Goal: Task Accomplishment & Management: Manage account settings

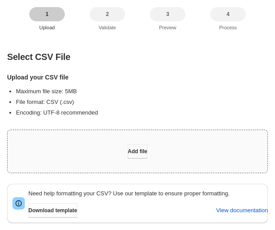
click at [132, 154] on span "Add file" at bounding box center [138, 151] width 20 height 7
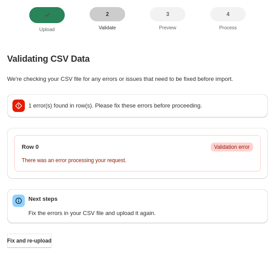
click at [110, 110] on p "1 error(s) found in row(s). Please fix these errors before proceeding." at bounding box center [145, 105] width 234 height 9
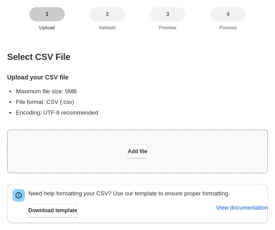
click at [126, 130] on div "Add file" at bounding box center [138, 151] width 260 height 43
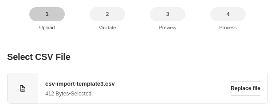
click at [88, 84] on span "csv-import-template3.csv" at bounding box center [138, 83] width 186 height 9
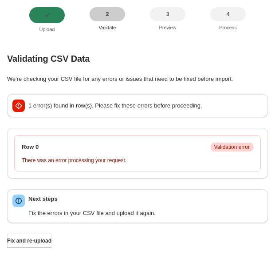
click at [43, 102] on p "1 error(s) found in row(s). Please fix these errors before proceeding." at bounding box center [145, 105] width 234 height 9
click at [127, 143] on div "Row 0 Critical Validation error" at bounding box center [138, 147] width 232 height 9
click at [58, 168] on div "Row 0 Critical Validation error There was an error processing your request." at bounding box center [137, 153] width 247 height 36
drag, startPoint x: 21, startPoint y: 155, endPoint x: 56, endPoint y: 168, distance: 37.4
click at [56, 168] on div "Row 0 Critical Validation error There was an error processing your request." at bounding box center [137, 153] width 247 height 36
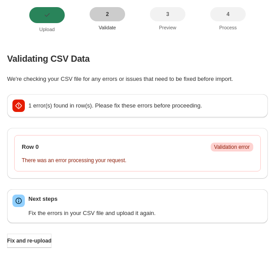
click at [83, 161] on p "There was an error processing your request." at bounding box center [138, 160] width 232 height 7
click at [32, 243] on span "Fix and re-upload" at bounding box center [29, 240] width 44 height 7
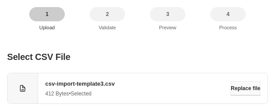
click at [250, 91] on span "Replace file" at bounding box center [246, 88] width 30 height 7
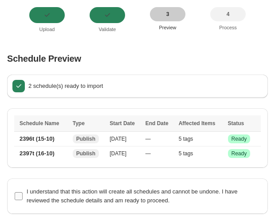
click at [99, 197] on span "I understand that this action will create all schedules and cannot be undone. I…" at bounding box center [132, 196] width 211 height 16
click at [23, 197] on input "I understand that this action will create all schedules and cannot be undone. I…" at bounding box center [19, 196] width 8 height 8
checkbox input "true"
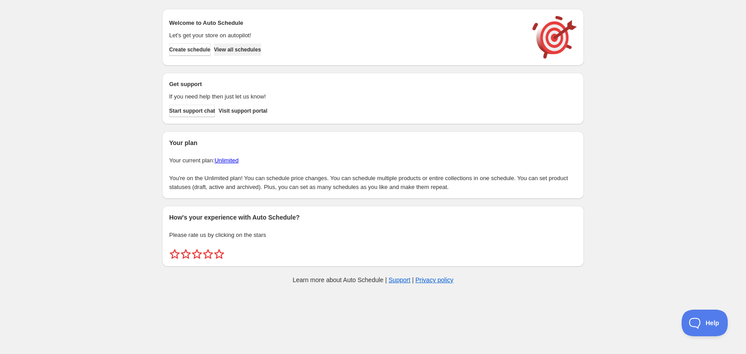
click at [238, 52] on span "View all schedules" at bounding box center [237, 49] width 47 height 7
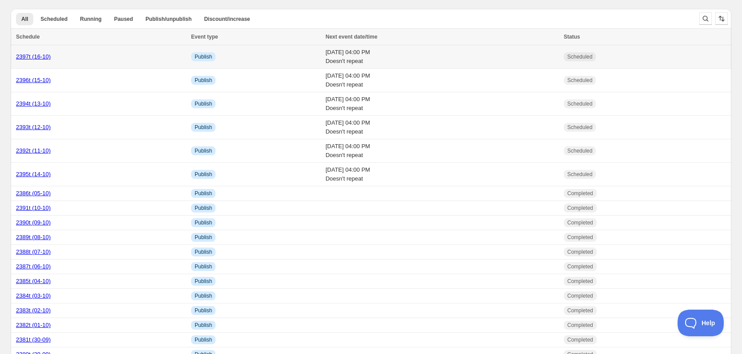
click at [237, 65] on td "Info Publish" at bounding box center [255, 57] width 135 height 24
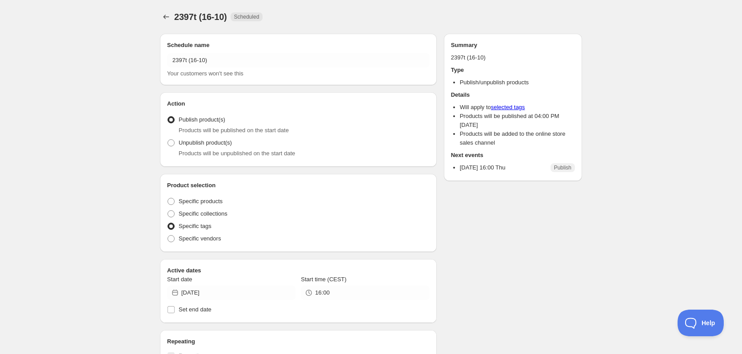
radio input "true"
checkbox input "true"
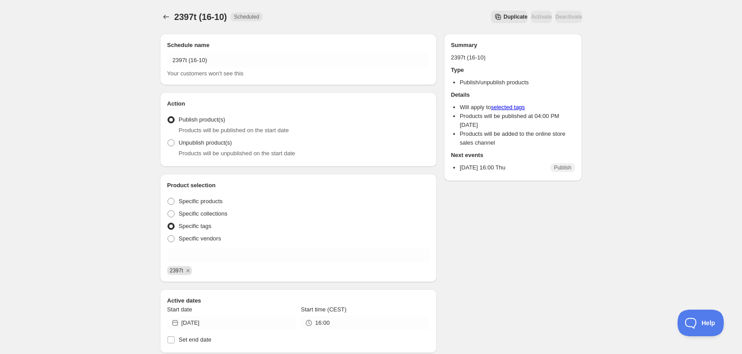
click at [503, 16] on span "Duplicate" at bounding box center [515, 16] width 24 height 7
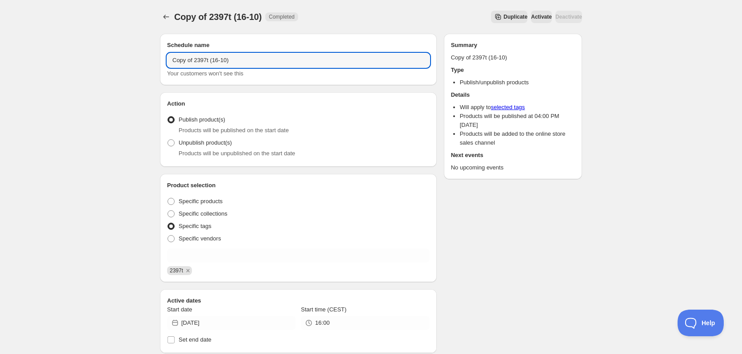
drag, startPoint x: 194, startPoint y: 60, endPoint x: 161, endPoint y: 62, distance: 32.9
click at [161, 62] on div "Schedule name Copy of 2397t (16-10) Your customers won't see this" at bounding box center [298, 60] width 277 height 52
click at [185, 60] on input "2397t (16-10)" at bounding box center [298, 60] width 262 height 14
click at [196, 61] on input "2398t (16-10)" at bounding box center [298, 60] width 262 height 14
type input "2398t (17-10)"
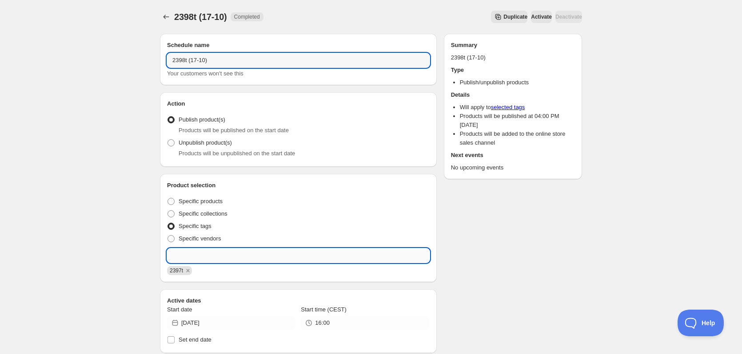
click at [195, 256] on input "text" at bounding box center [298, 256] width 262 height 14
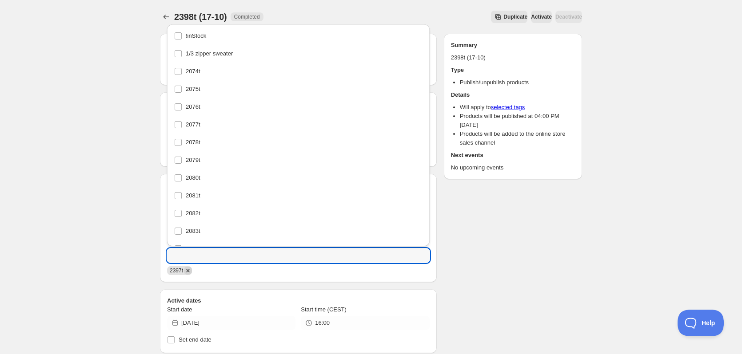
scroll to position [4242, 0]
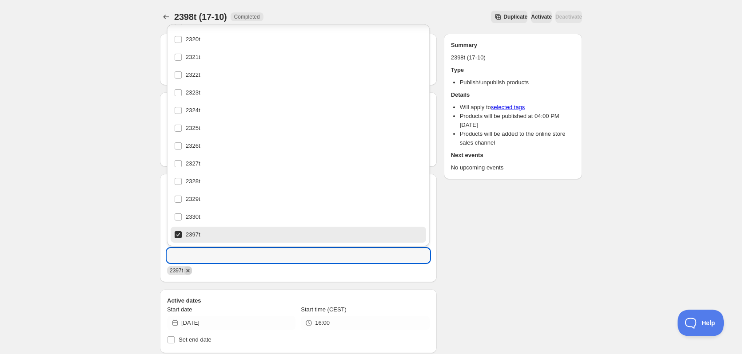
click at [191, 271] on icon "Remove 2397t" at bounding box center [188, 271] width 8 height 8
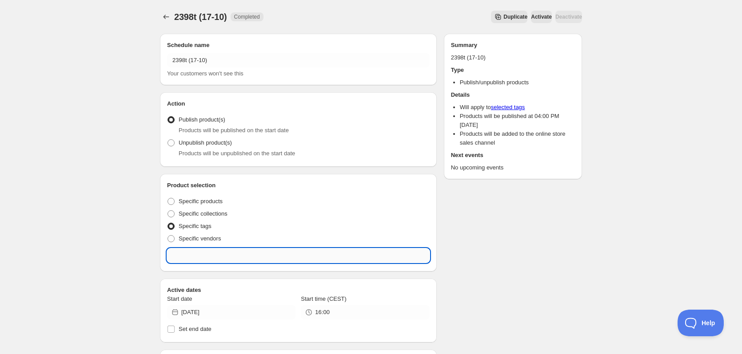
click at [193, 260] on input "text" at bounding box center [298, 256] width 262 height 14
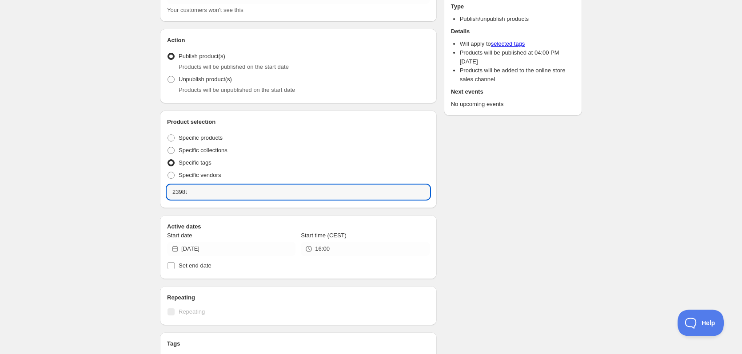
scroll to position [89, 0]
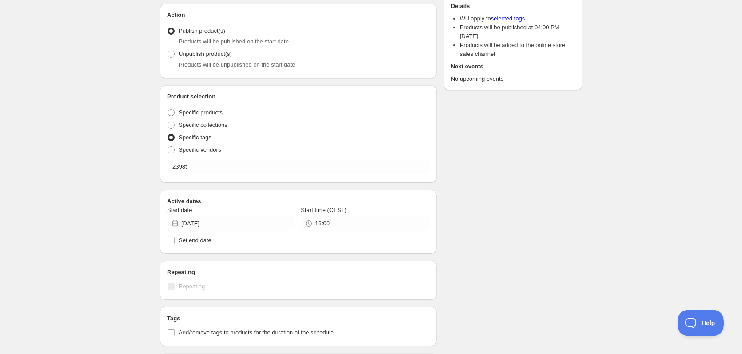
click at [502, 252] on div "Schedule name 2398t (17-10) Your customers won't see this Action Action Publish…" at bounding box center [367, 243] width 429 height 611
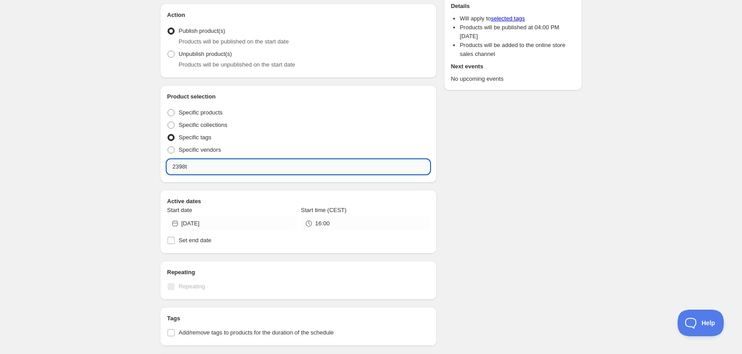
click at [230, 167] on input "2398t" at bounding box center [298, 167] width 262 height 14
type input "2398t"
click at [238, 171] on input "2398t" at bounding box center [298, 167] width 262 height 14
drag, startPoint x: 238, startPoint y: 171, endPoint x: 219, endPoint y: 168, distance: 19.3
click at [219, 169] on input "2398t" at bounding box center [298, 167] width 262 height 14
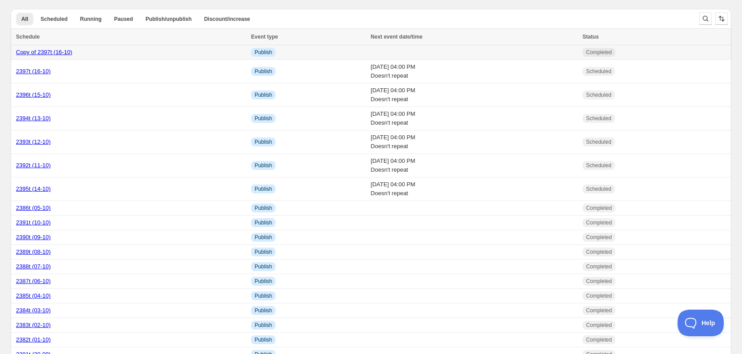
click at [179, 52] on div "Copy of 2397t (16-10)" at bounding box center [131, 52] width 230 height 9
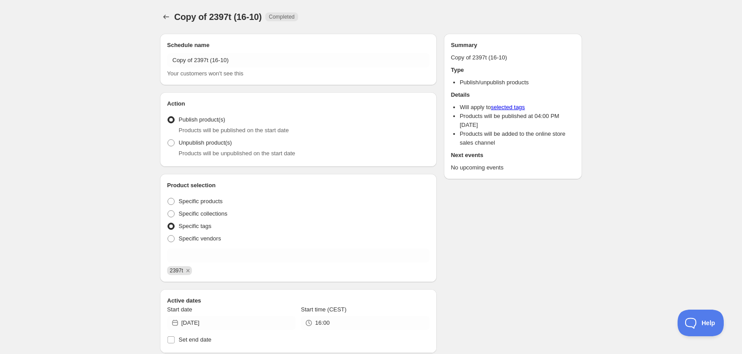
radio input "true"
checkbox input "true"
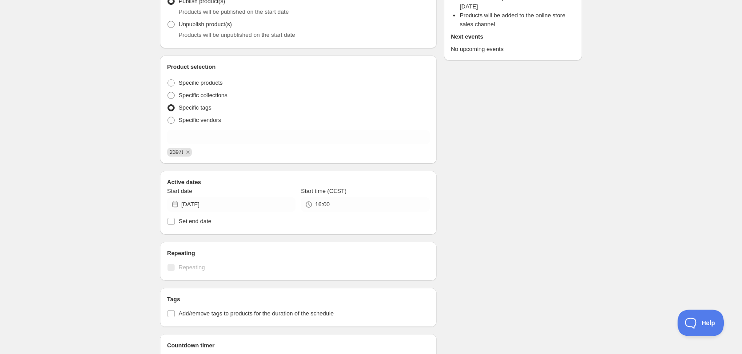
scroll to position [311, 0]
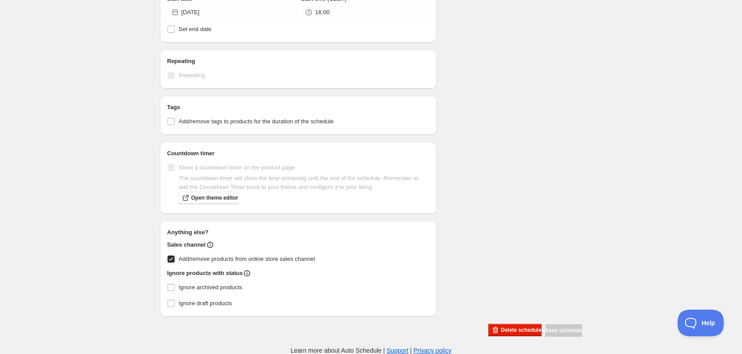
click at [509, 337] on div "Copy of 2397t (16-10). This page is ready Copy of 2397t (16-10) Completed Dupli…" at bounding box center [371, 22] width 742 height 666
click at [510, 334] on button "Delete schedule" at bounding box center [514, 330] width 53 height 12
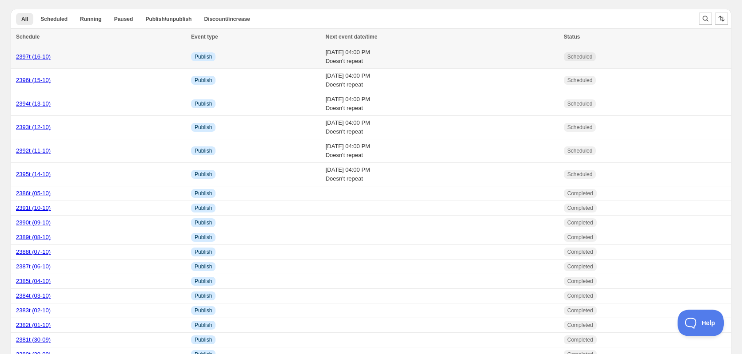
click at [117, 63] on td "2397t (16-10)" at bounding box center [100, 57] width 178 height 24
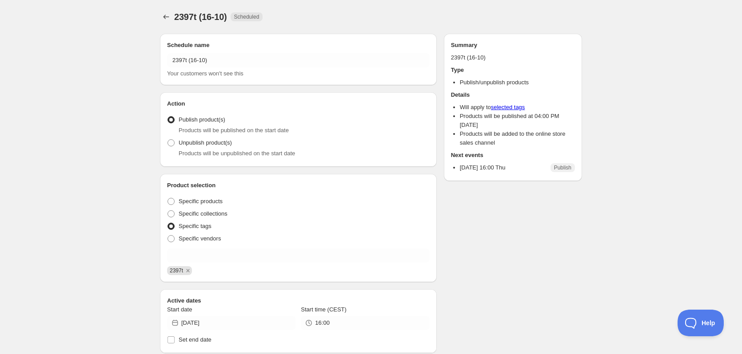
radio input "true"
checkbox input "true"
click at [503, 20] on span "Duplicate" at bounding box center [515, 16] width 24 height 7
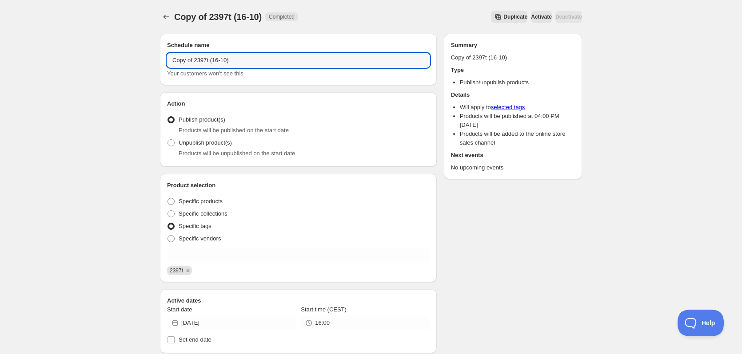
drag, startPoint x: 191, startPoint y: 62, endPoint x: 140, endPoint y: 64, distance: 50.7
click at [140, 64] on div "Copy of 2397t (16-10). This page is ready Copy of 2397t (16-10) Completed Dupli…" at bounding box center [371, 333] width 742 height 666
click at [184, 60] on input "2397t (16-10)" at bounding box center [298, 60] width 262 height 14
click at [195, 61] on input "2398t (16-10)" at bounding box center [298, 60] width 262 height 14
type input "2398t (17-10)"
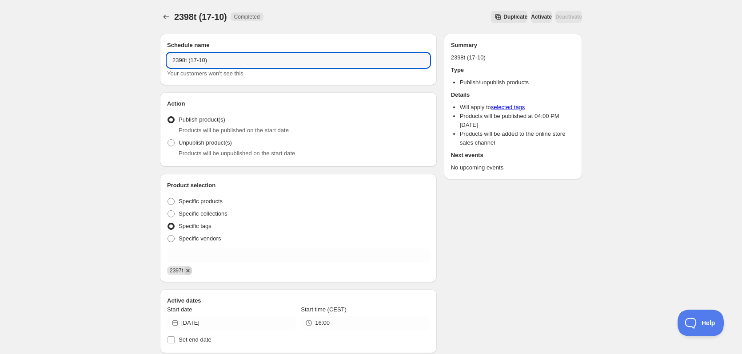
click at [190, 269] on icon "Remove 2397t" at bounding box center [188, 271] width 8 height 8
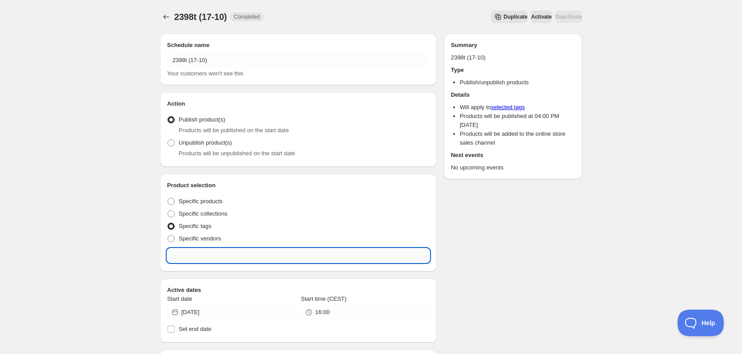
click at [195, 255] on input "text" at bounding box center [298, 256] width 262 height 14
type input "2398t"
drag, startPoint x: 199, startPoint y: 255, endPoint x: 121, endPoint y: 257, distance: 78.6
click at [126, 257] on div "2398t (17-10). This page is ready 2398t (17-10) Completed Duplicate Activate De…" at bounding box center [371, 327] width 742 height 655
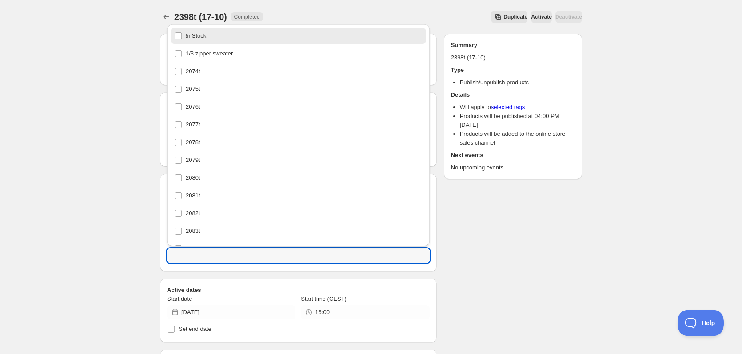
click at [120, 231] on div "2398t (17-10). This page is ready 2398t (17-10) Completed Duplicate Activate De…" at bounding box center [371, 327] width 742 height 655
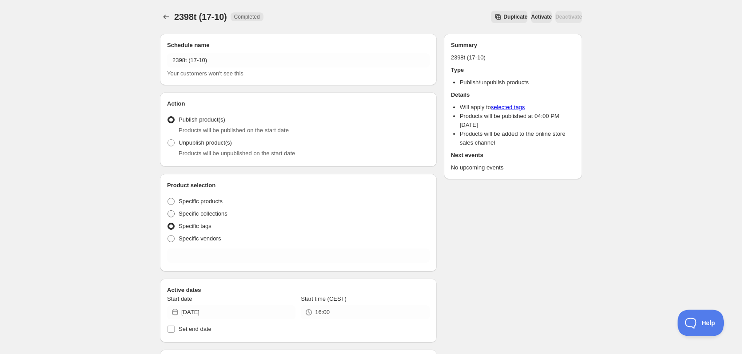
click at [194, 213] on span "Specific collections" at bounding box center [203, 213] width 49 height 7
click at [168, 211] on input "Specific collections" at bounding box center [167, 210] width 0 height 0
radio input "true"
click at [227, 265] on div "Product selection Entity type Specific products Specific collections Specific t…" at bounding box center [298, 222] width 277 height 96
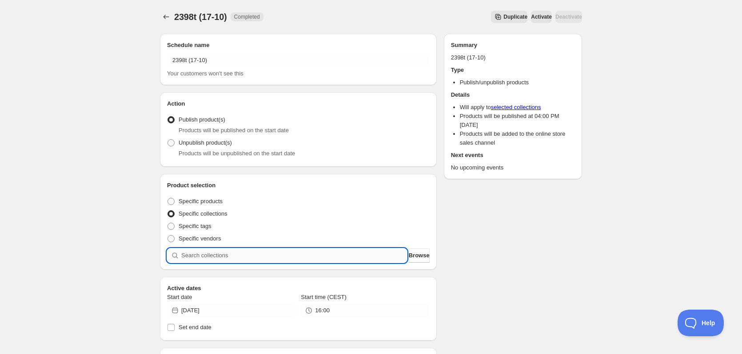
click at [230, 255] on input "search" at bounding box center [294, 256] width 226 height 14
paste input "2398t"
type input "2398t"
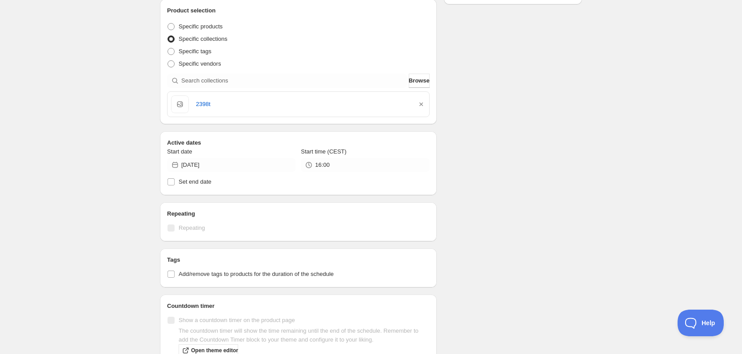
scroll to position [178, 0]
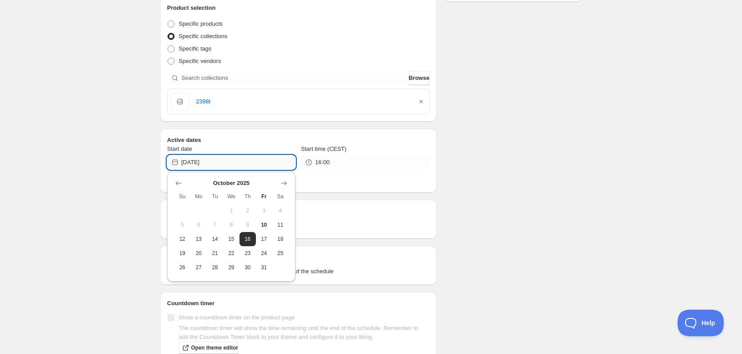
drag, startPoint x: 208, startPoint y: 163, endPoint x: 216, endPoint y: 163, distance: 8.4
click at [216, 163] on input "[DATE]" at bounding box center [238, 162] width 114 height 14
type input "[DATE]"
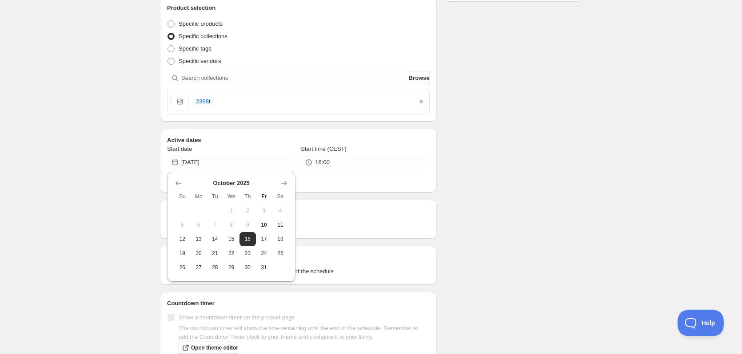
click at [499, 181] on div "Schedule name 2398t (17-10) Your customers won't see this Action Action Publish…" at bounding box center [367, 168] width 429 height 639
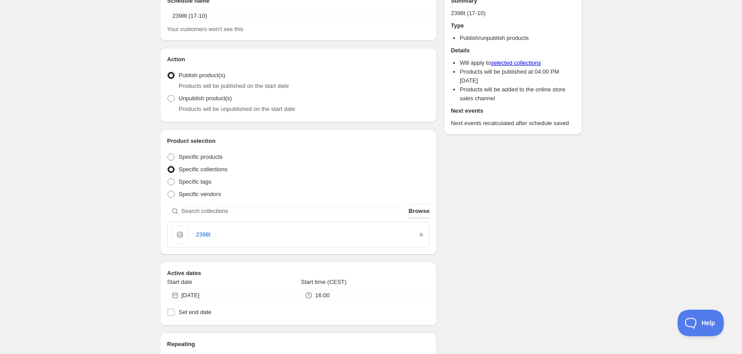
scroll to position [0, 0]
